Goal: Register for event/course

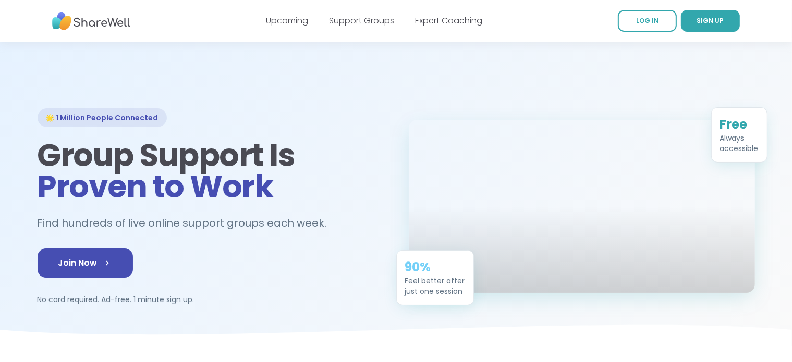
click at [379, 22] on link "Support Groups" at bounding box center [361, 21] width 65 height 12
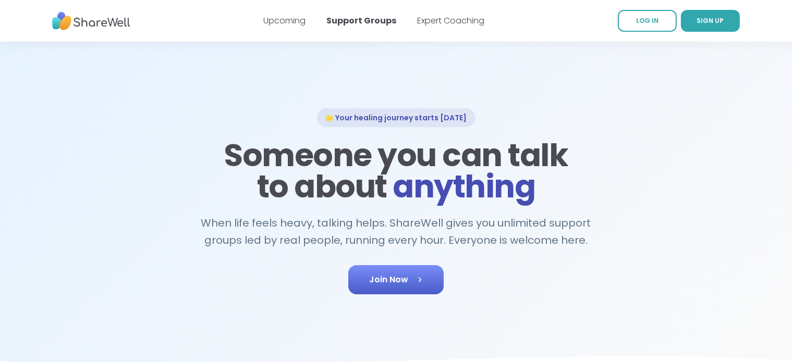
click at [417, 275] on icon at bounding box center [420, 280] width 10 height 10
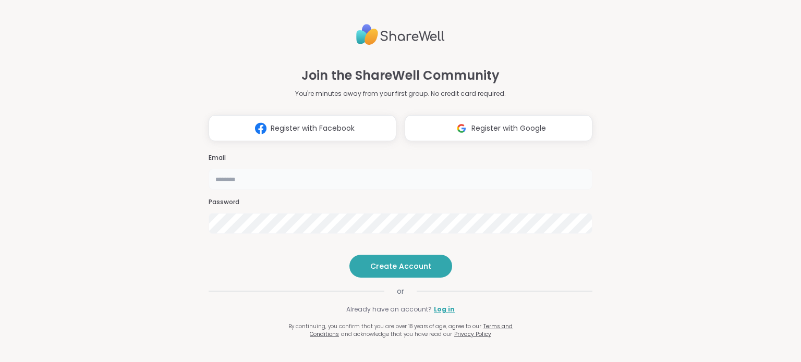
click at [261, 169] on input "email" at bounding box center [401, 179] width 384 height 21
type input "**********"
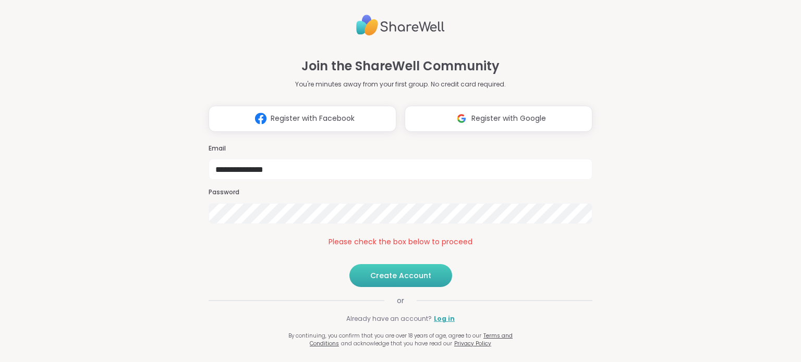
click at [376, 281] on span "Create Account" at bounding box center [400, 276] width 61 height 10
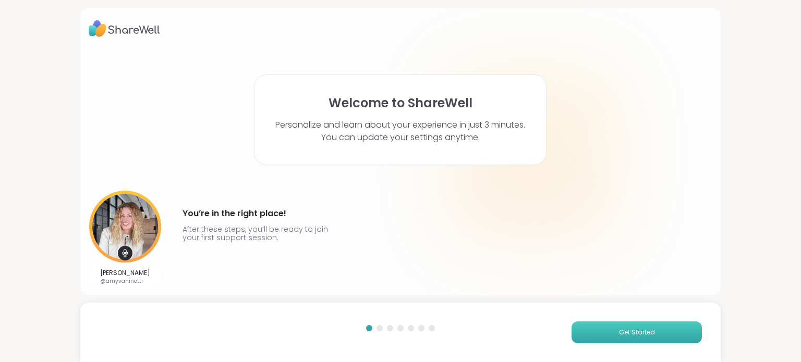
click at [607, 325] on button "Get Started" at bounding box center [637, 333] width 130 height 22
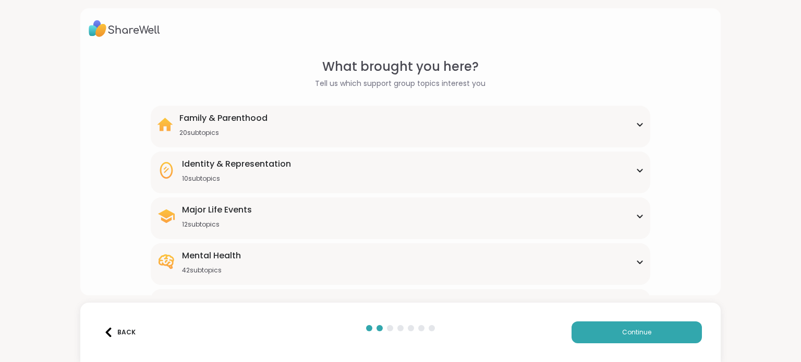
click at [372, 121] on div "Family & Parenthood 20 subtopics" at bounding box center [400, 124] width 487 height 25
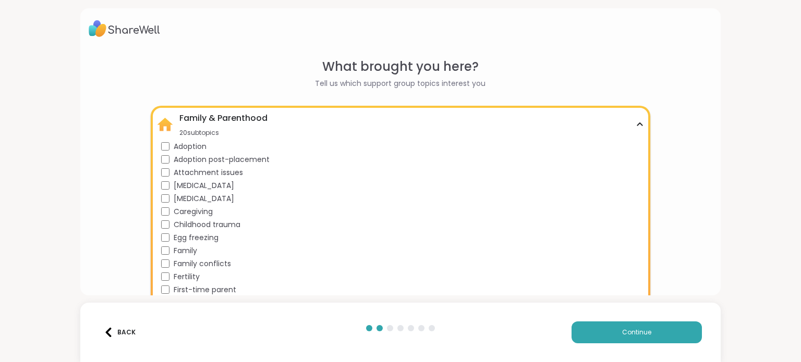
click at [635, 121] on div "Family & Parenthood 20 subtopics" at bounding box center [400, 124] width 487 height 25
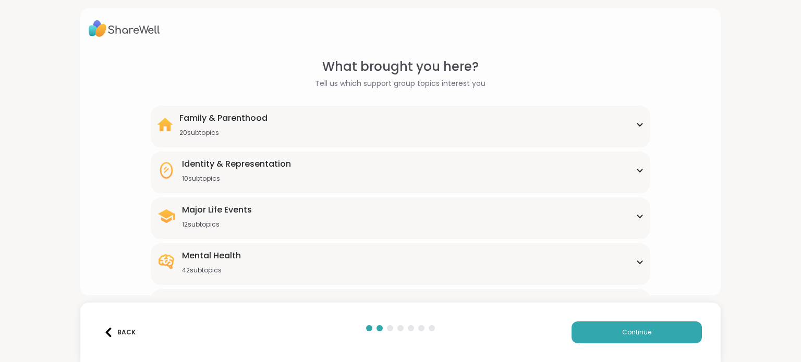
click at [419, 171] on div "Identity & Representation 10 subtopics" at bounding box center [400, 170] width 487 height 25
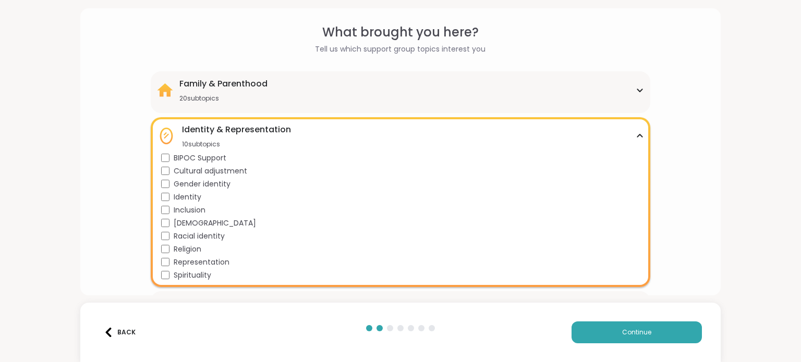
scroll to position [52, 0]
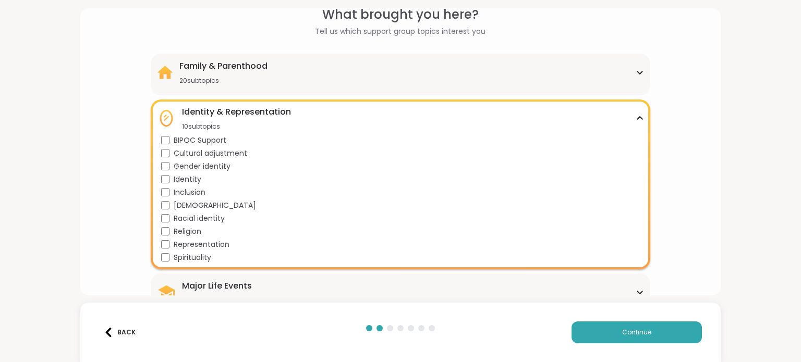
click at [636, 118] on icon at bounding box center [640, 118] width 8 height 5
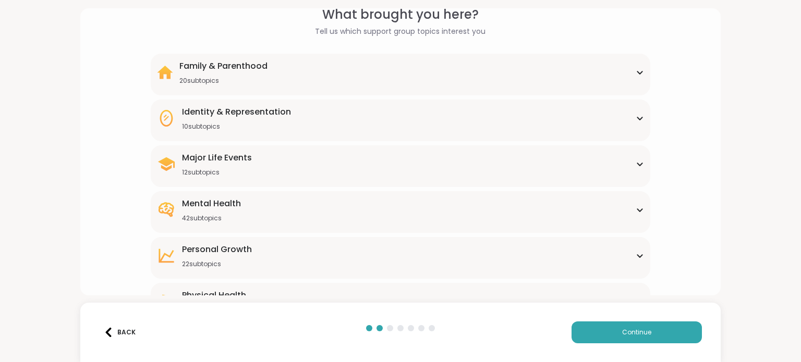
click at [585, 172] on div "Major Life Events 12 subtopics" at bounding box center [400, 164] width 487 height 25
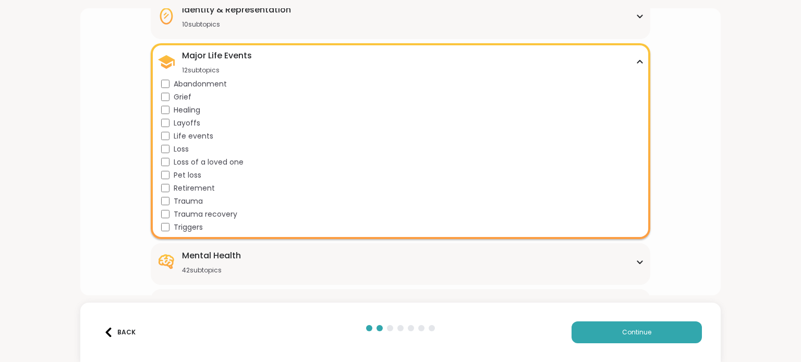
scroll to position [156, 0]
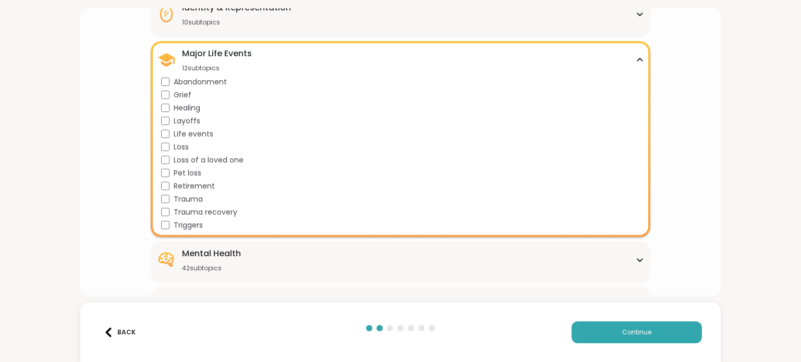
click at [636, 57] on icon at bounding box center [640, 59] width 8 height 5
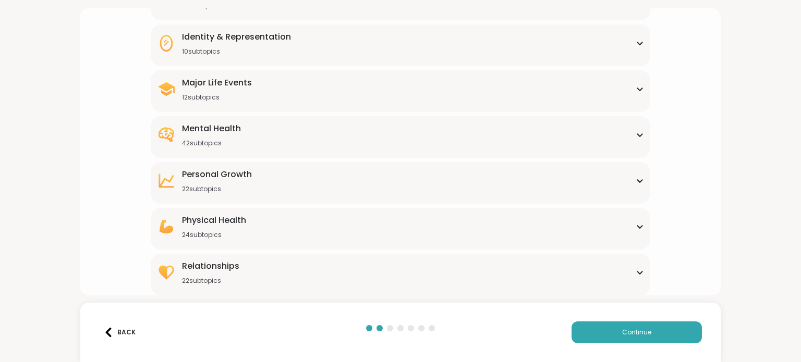
scroll to position [127, 0]
click at [367, 105] on div "Major Life Events 12 subtopics Abandonment Grief Healing Layoffs Life events Lo…" at bounding box center [400, 92] width 499 height 42
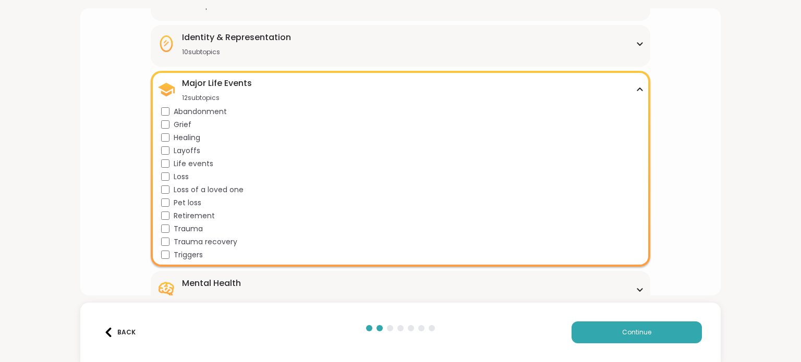
scroll to position [156, 0]
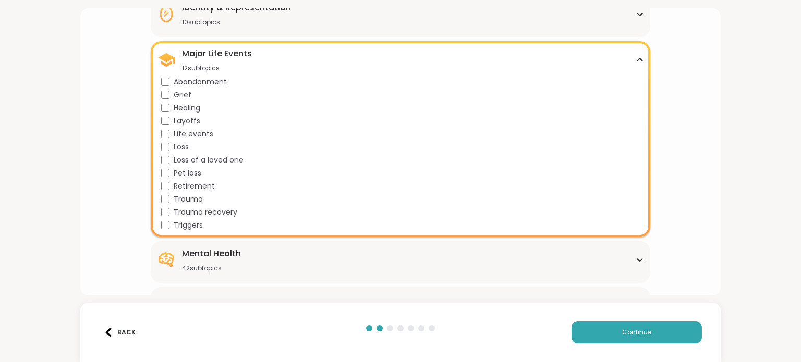
click at [552, 95] on div "Grief" at bounding box center [402, 95] width 482 height 11
click at [632, 64] on div "Major Life Events 12 subtopics" at bounding box center [400, 59] width 487 height 25
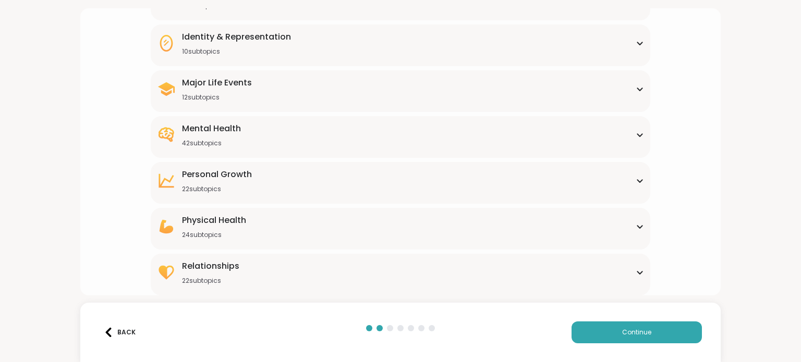
scroll to position [127, 0]
click at [365, 144] on div "Mental Health 42 subtopics" at bounding box center [400, 135] width 487 height 25
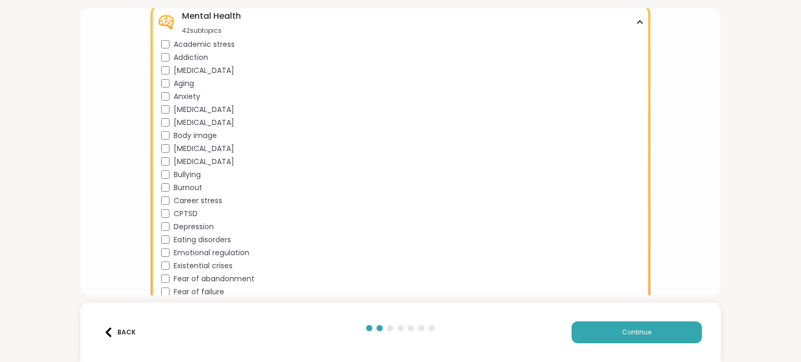
scroll to position [156, 0]
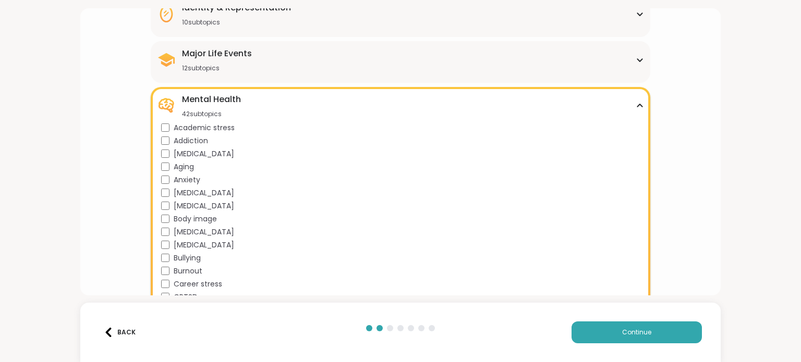
click at [177, 179] on span "Anxiety" at bounding box center [187, 180] width 27 height 11
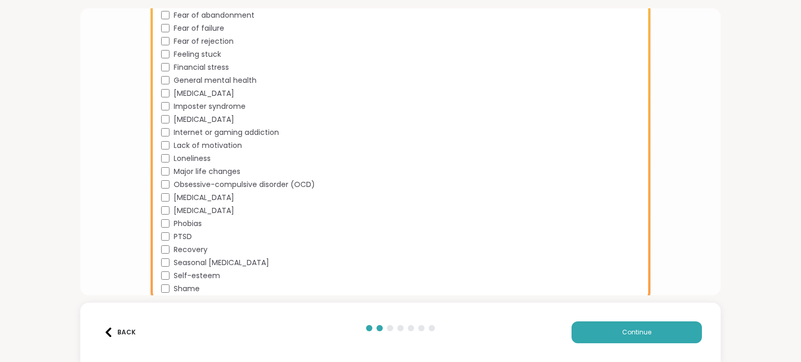
scroll to position [522, 0]
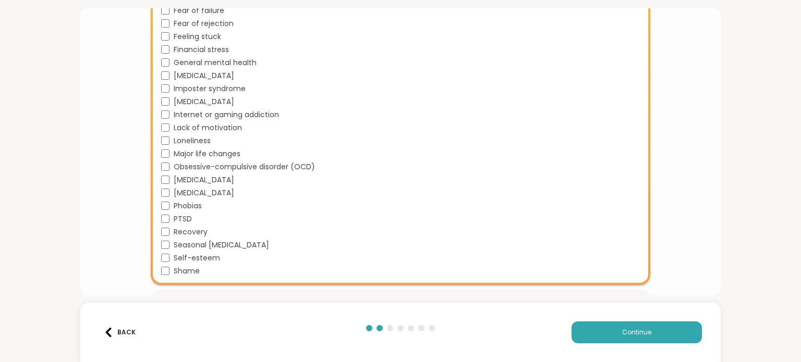
click at [169, 256] on div "Self-esteem" at bounding box center [402, 258] width 482 height 11
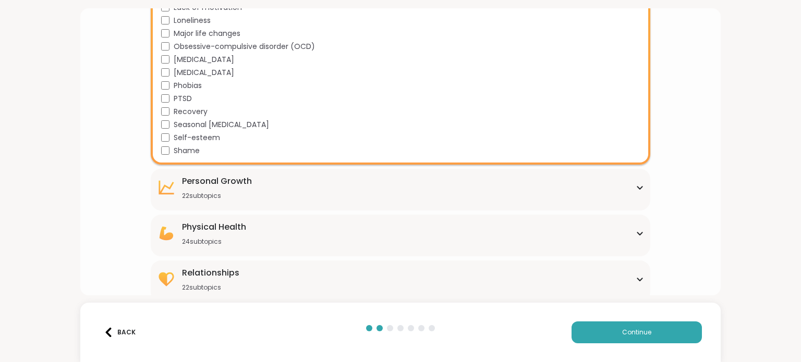
scroll to position [648, 0]
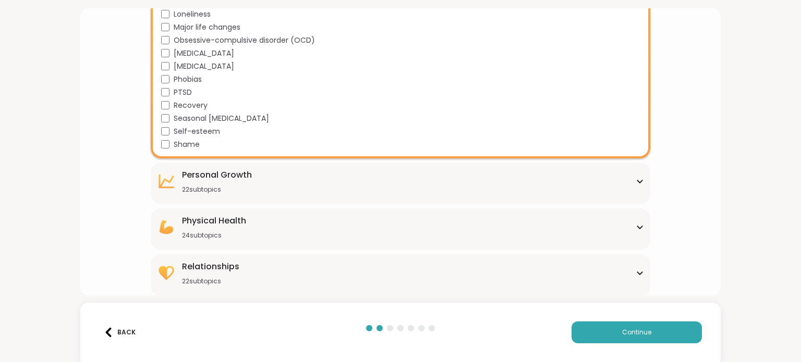
click at [593, 185] on div "[MEDICAL_DATA] 22 subtopics" at bounding box center [400, 181] width 487 height 25
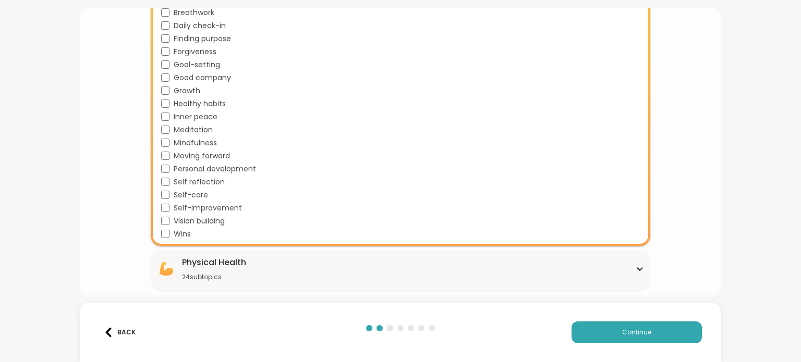
scroll to position [933, 0]
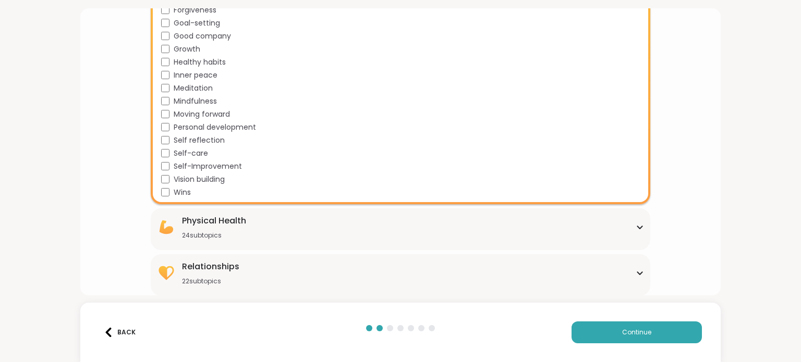
click at [326, 277] on div "Relationships 22 subtopics" at bounding box center [400, 273] width 487 height 25
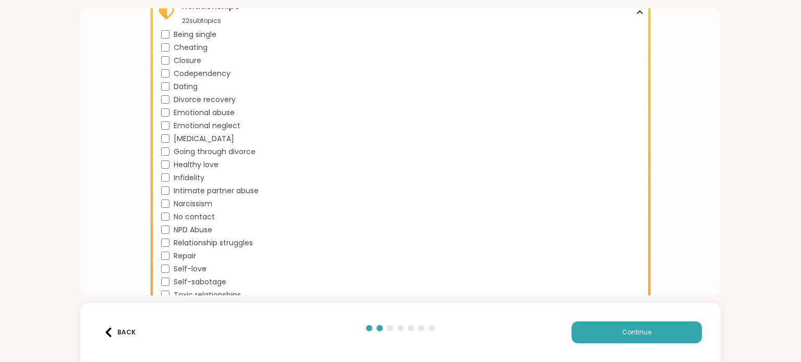
scroll to position [1218, 0]
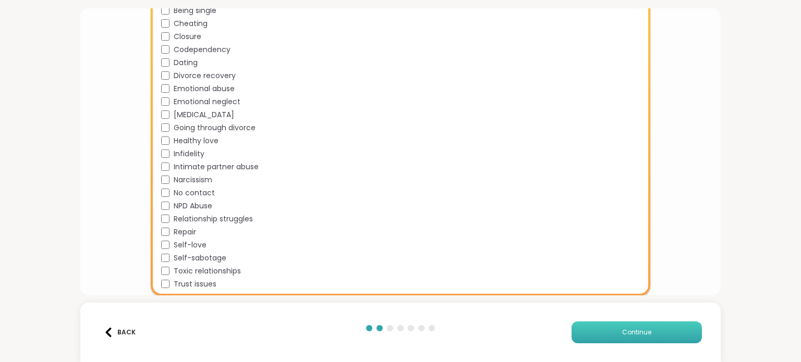
click at [594, 329] on button "Continue" at bounding box center [637, 333] width 130 height 22
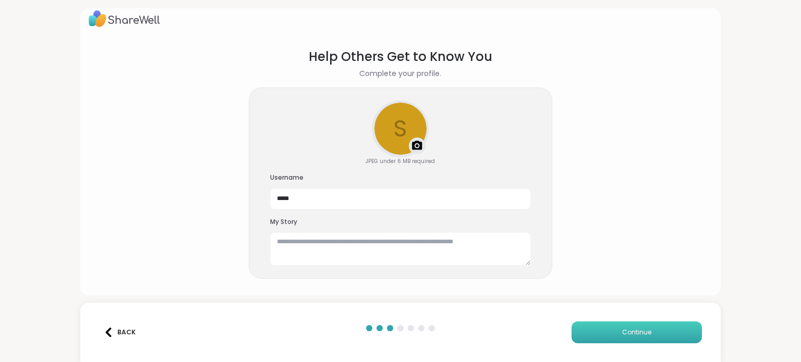
scroll to position [9, 0]
click at [319, 247] on textarea at bounding box center [400, 249] width 261 height 33
click at [636, 332] on span "Continue" at bounding box center [636, 332] width 29 height 9
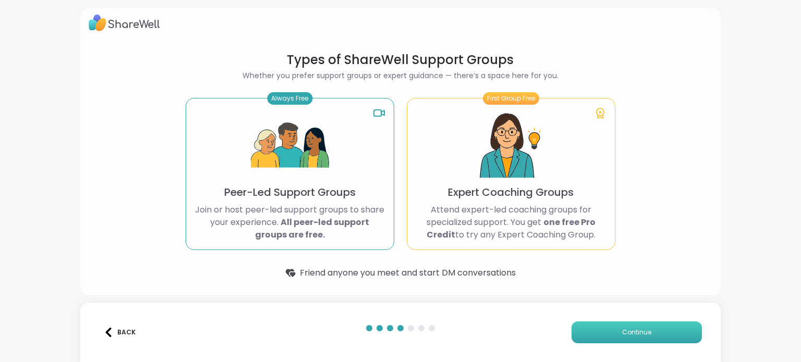
click at [638, 329] on span "Continue" at bounding box center [636, 332] width 29 height 9
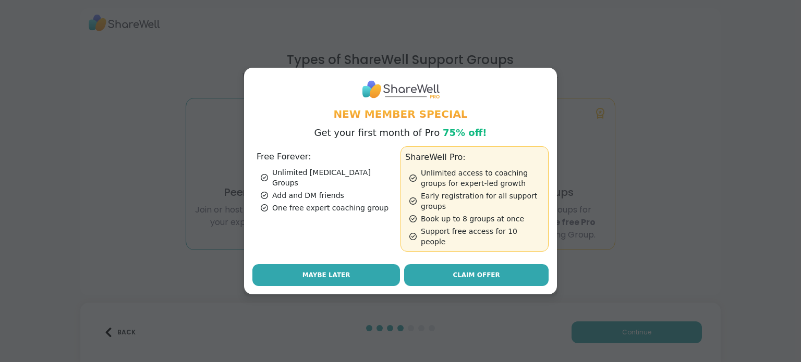
click at [355, 269] on button "Maybe Later" at bounding box center [326, 275] width 148 height 22
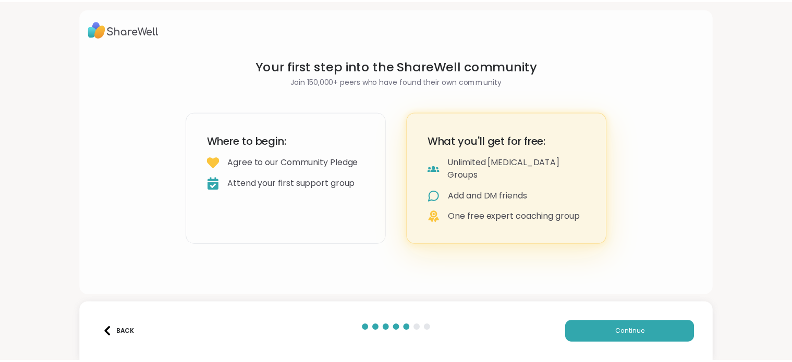
scroll to position [0, 0]
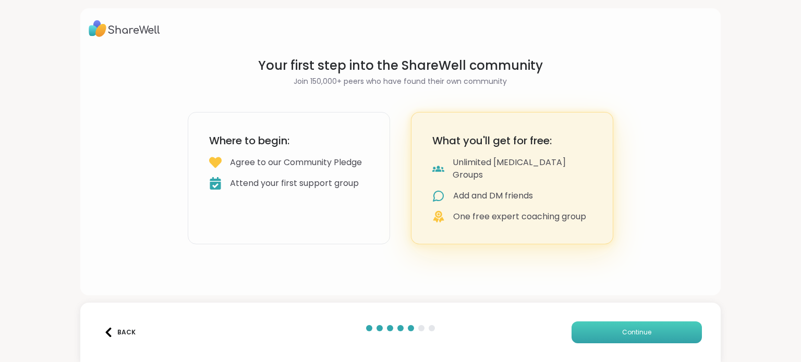
click at [660, 335] on button "Continue" at bounding box center [637, 333] width 130 height 22
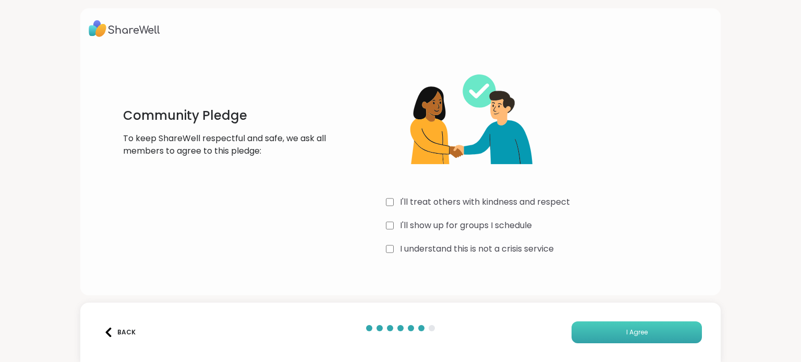
click at [671, 326] on button "I Agree" at bounding box center [637, 333] width 130 height 22
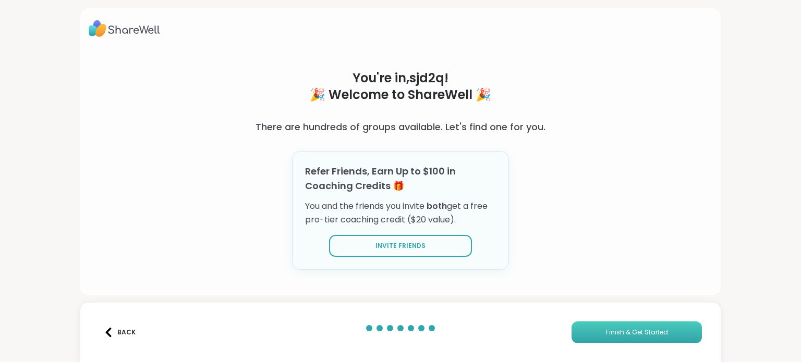
click at [649, 334] on span "Finish & Get Started" at bounding box center [637, 332] width 62 height 9
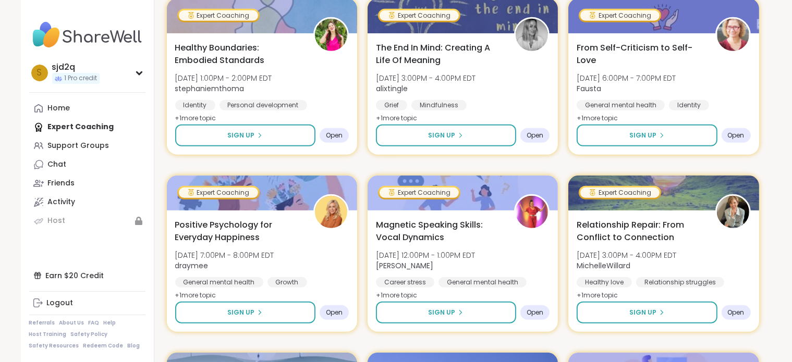
scroll to position [626, 0]
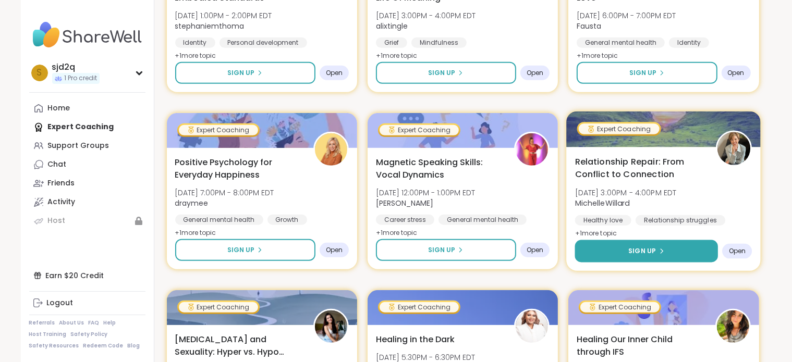
click at [676, 249] on button "Sign Up" at bounding box center [646, 251] width 143 height 22
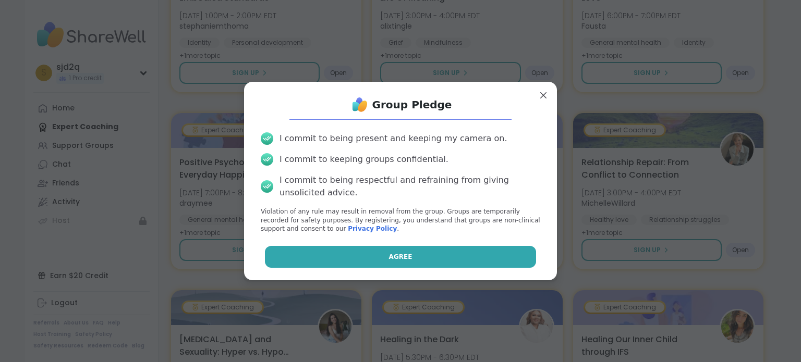
click at [456, 265] on button "Agree" at bounding box center [401, 257] width 272 height 22
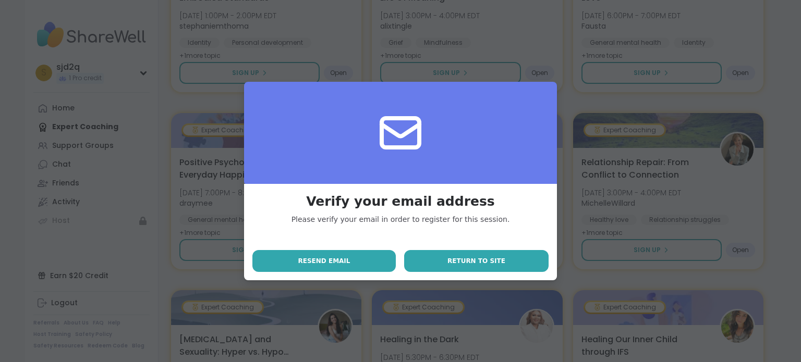
click at [499, 263] on span "Return to site" at bounding box center [476, 261] width 58 height 9
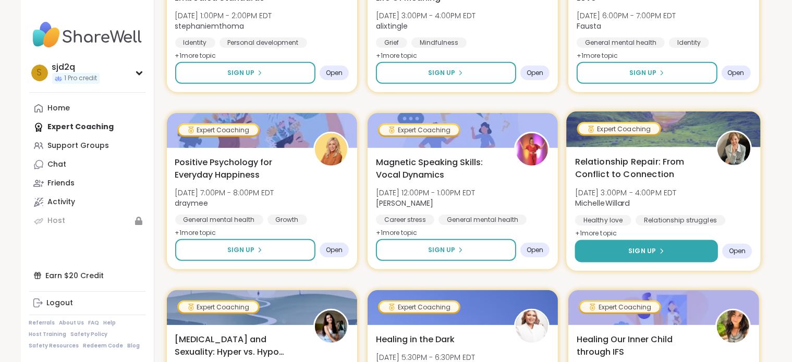
click at [628, 254] on button "Sign Up" at bounding box center [646, 251] width 143 height 22
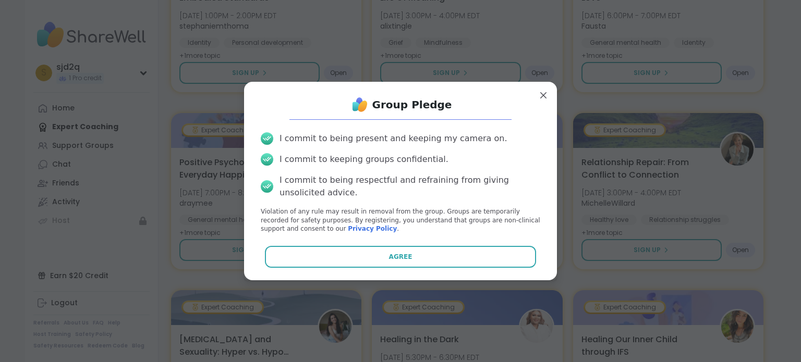
click at [410, 255] on button "Agree" at bounding box center [401, 257] width 272 height 22
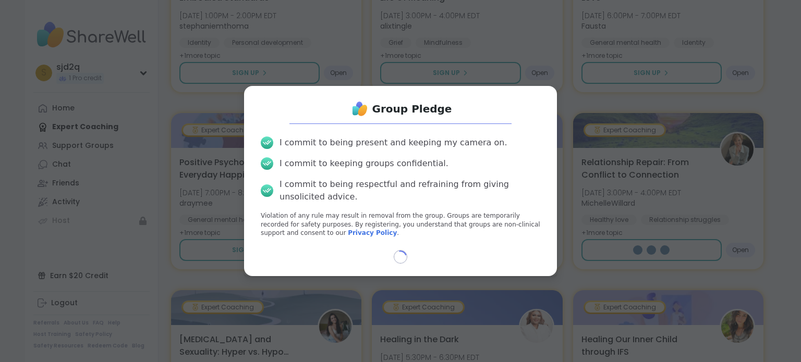
select select "**"
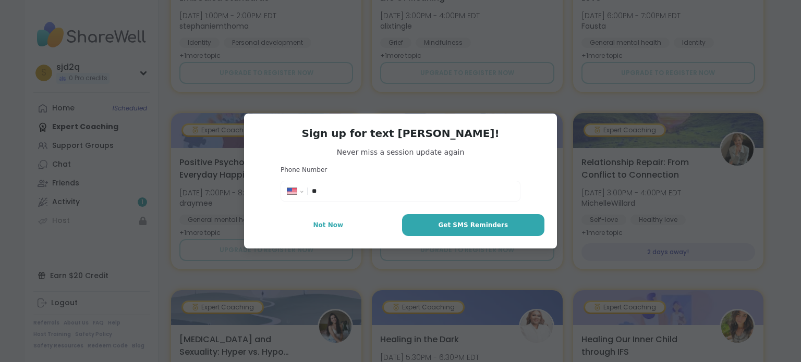
click at [347, 195] on input "**" at bounding box center [413, 191] width 202 height 10
type input "**********"
click at [476, 229] on button "Get SMS Reminders" at bounding box center [473, 225] width 142 height 22
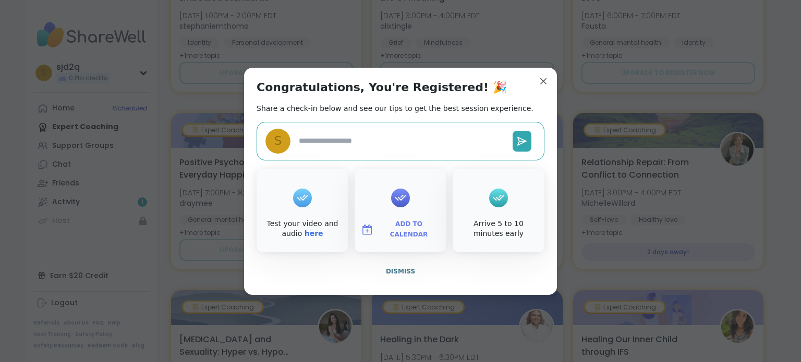
click at [406, 228] on span "Add to Calendar" at bounding box center [409, 230] width 63 height 20
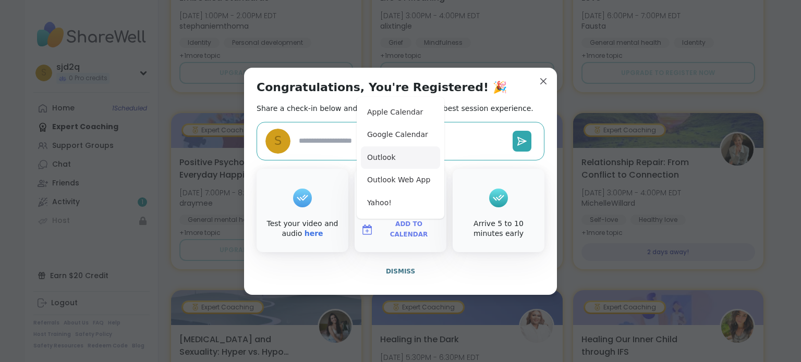
click at [381, 162] on button "Outlook" at bounding box center [400, 158] width 79 height 23
click at [535, 83] on div "Congratulations, You're Registered! 🎉 Share a check-in below and see our tips t…" at bounding box center [400, 181] width 313 height 227
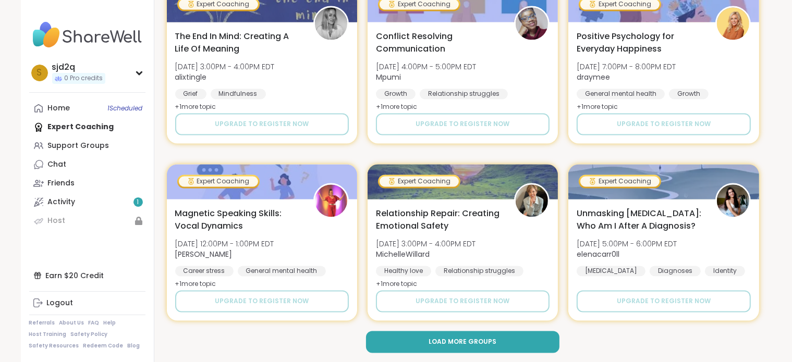
scroll to position [1994, 0]
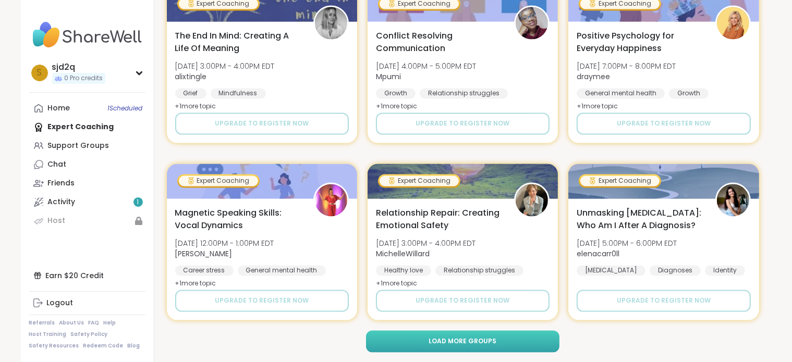
click at [486, 343] on span "Load more groups" at bounding box center [463, 341] width 68 height 9
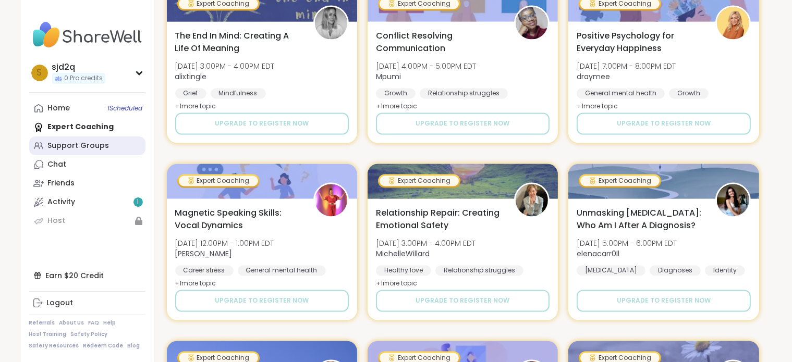
click at [92, 148] on div "Support Groups" at bounding box center [79, 146] width 62 height 10
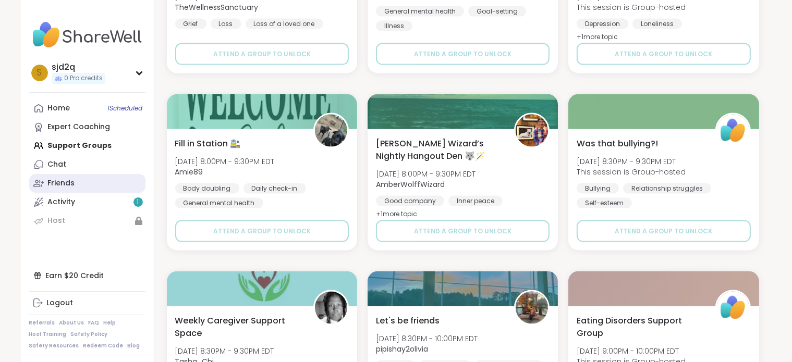
scroll to position [1565, 0]
